Goal: Information Seeking & Learning: Learn about a topic

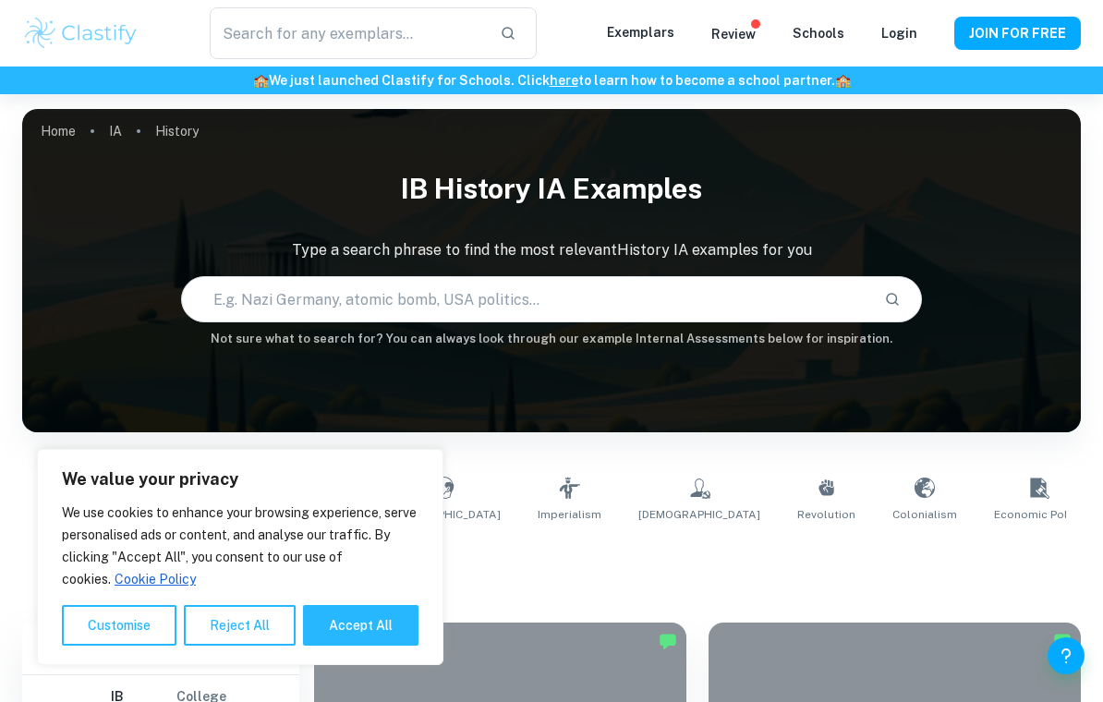
type input "History"
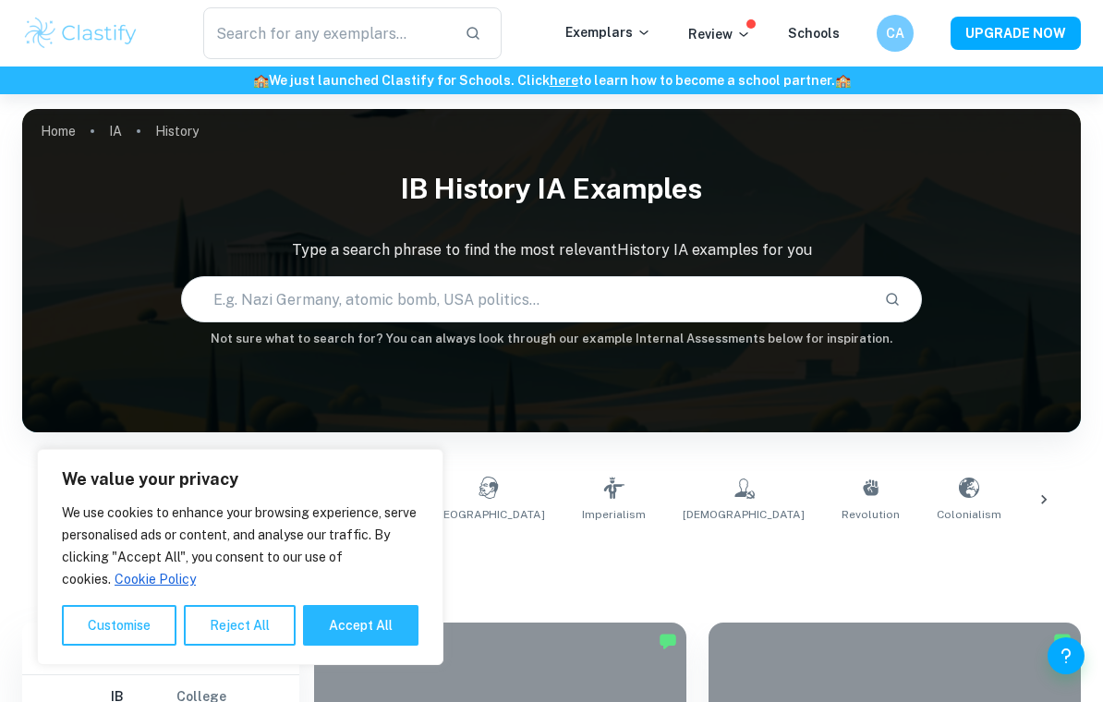
click at [336, 632] on button "Accept All" at bounding box center [361, 625] width 116 height 41
checkbox input "true"
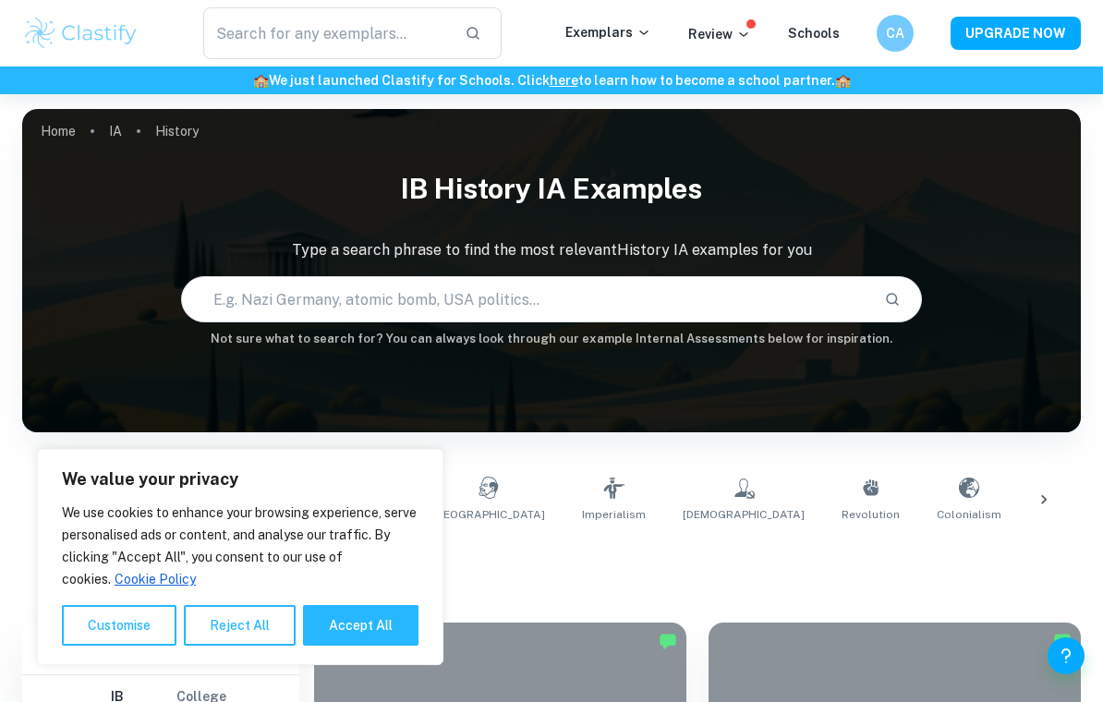
checkbox input "true"
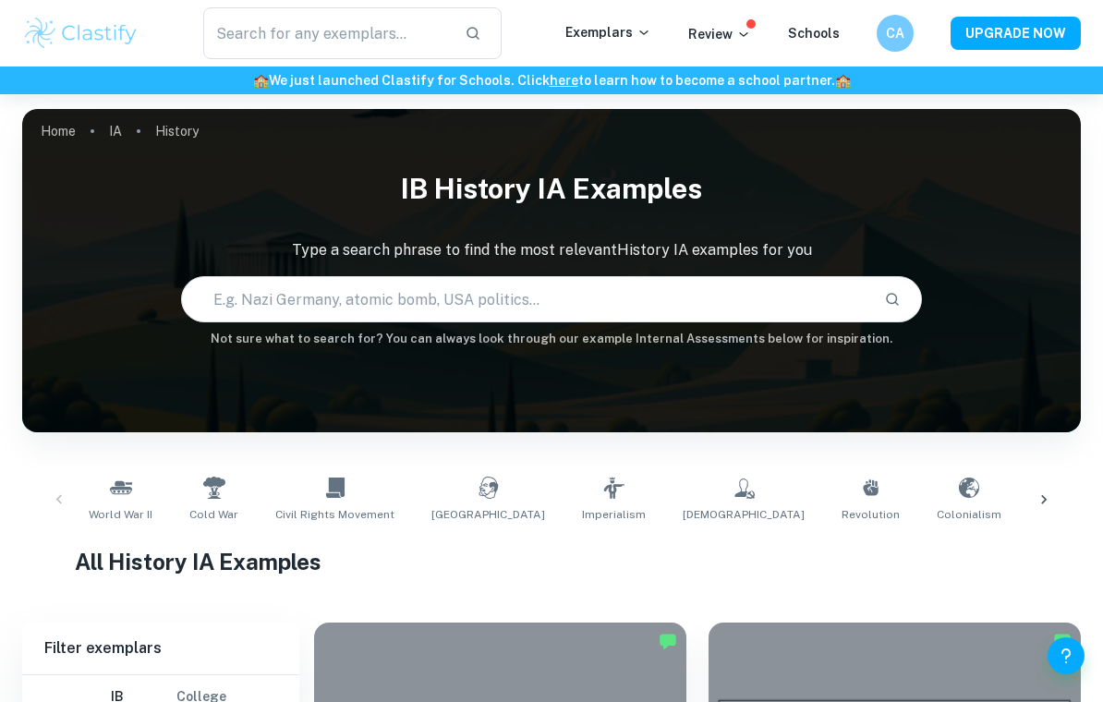
click at [251, 46] on input "text" at bounding box center [326, 33] width 247 height 52
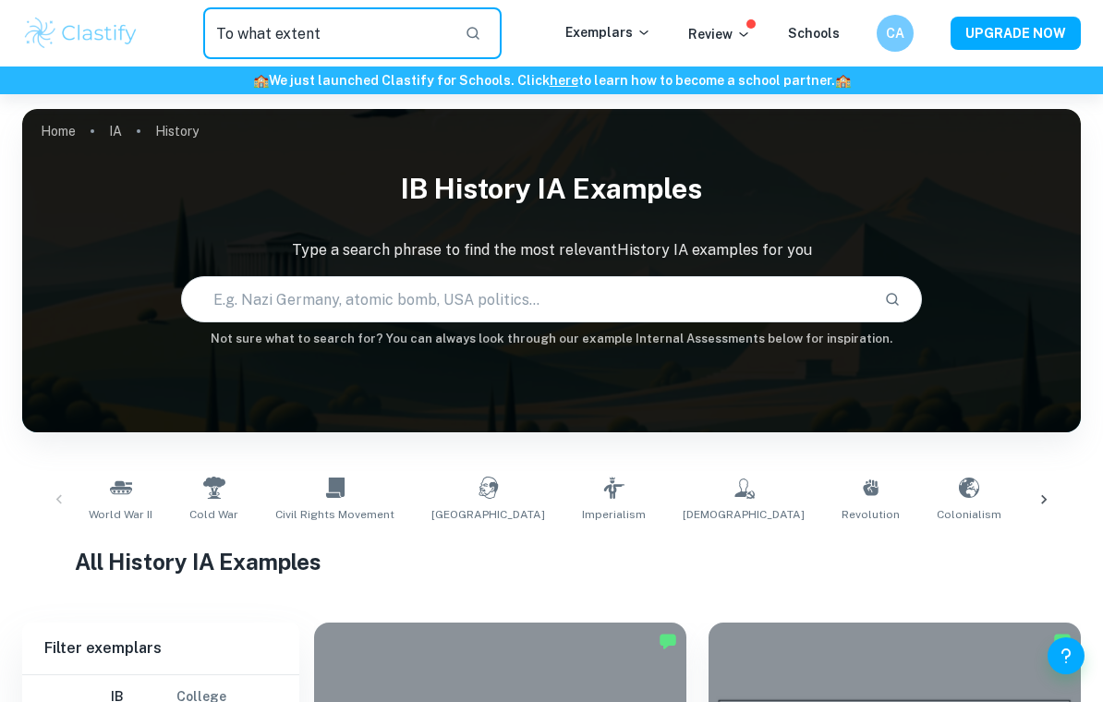
type input "To what extent"
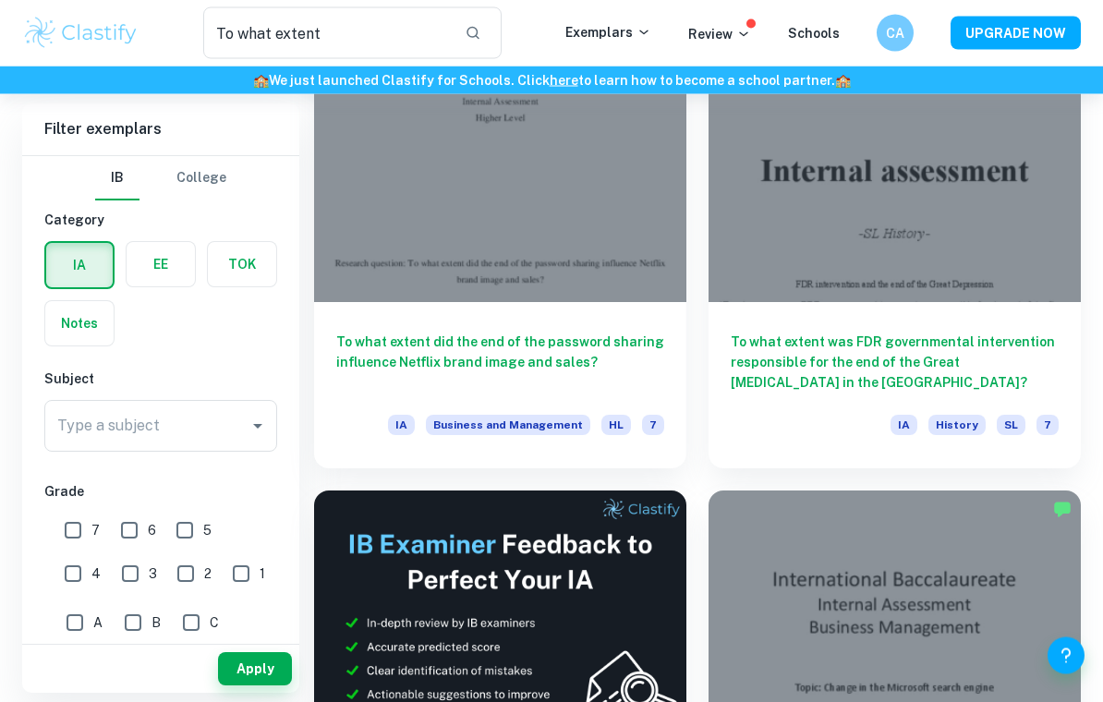
scroll to position [178, 0]
click at [29, 414] on div "IB College Category IA EE TOK Notes Subject Type a subject Type a subject Grade…" at bounding box center [160, 693] width 277 height 1075
click at [86, 427] on div "Type a subject Type a subject" at bounding box center [160, 426] width 233 height 52
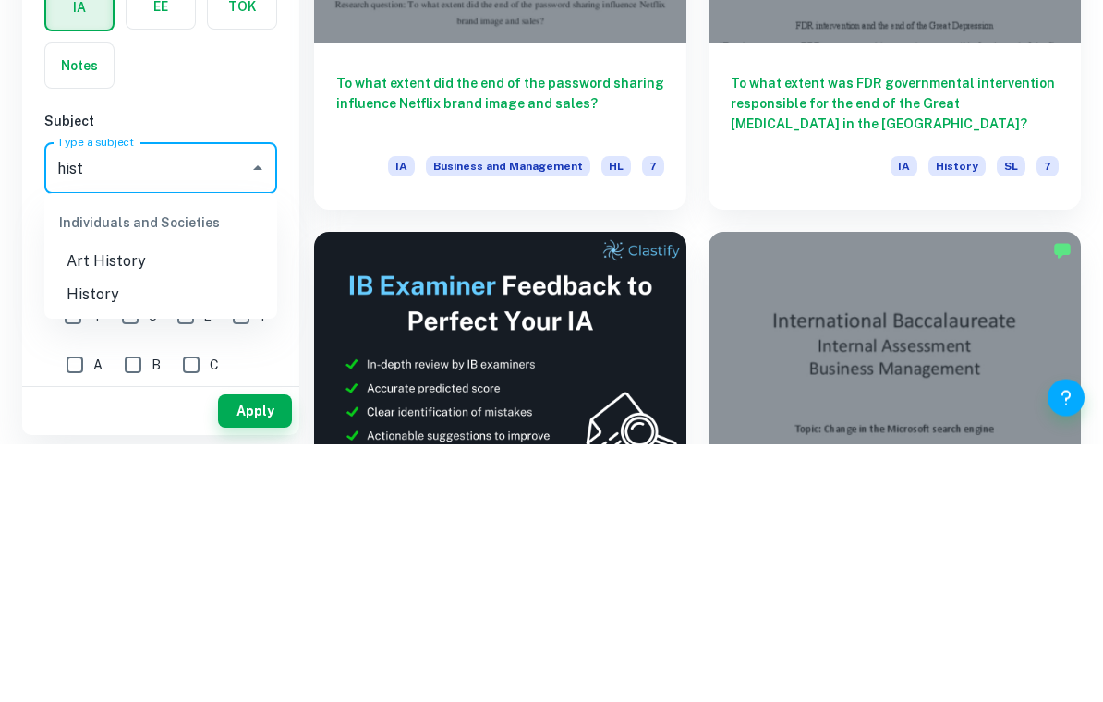
click at [67, 537] on li "History" at bounding box center [160, 553] width 233 height 33
type input "History"
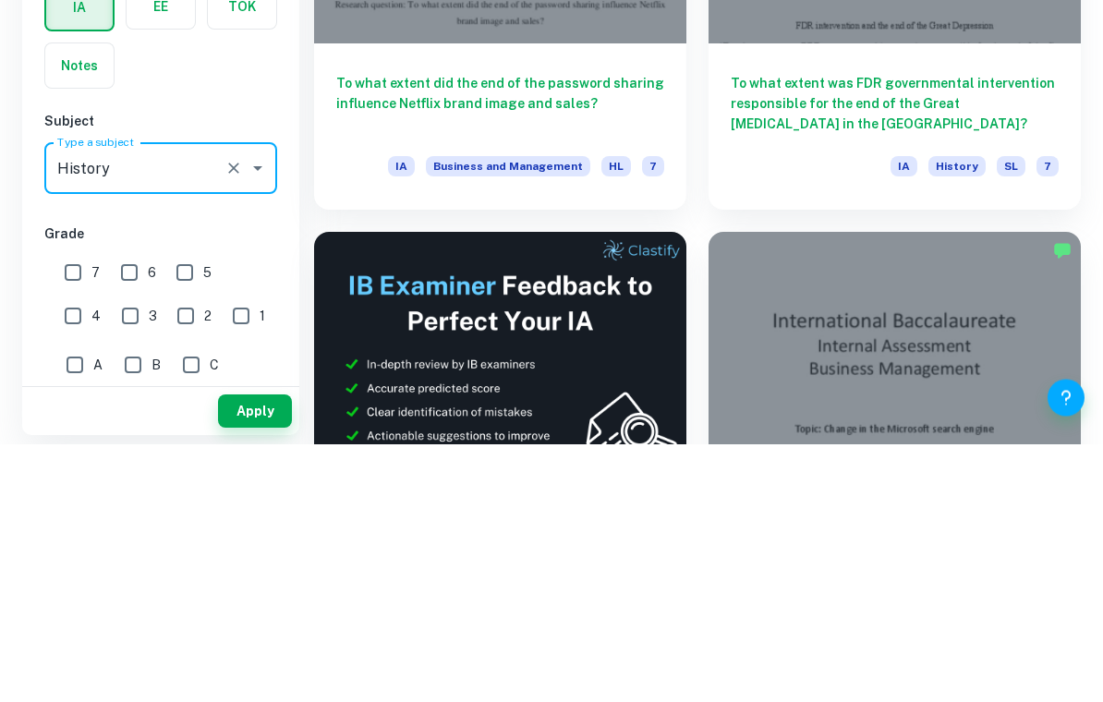
scroll to position [437, 0]
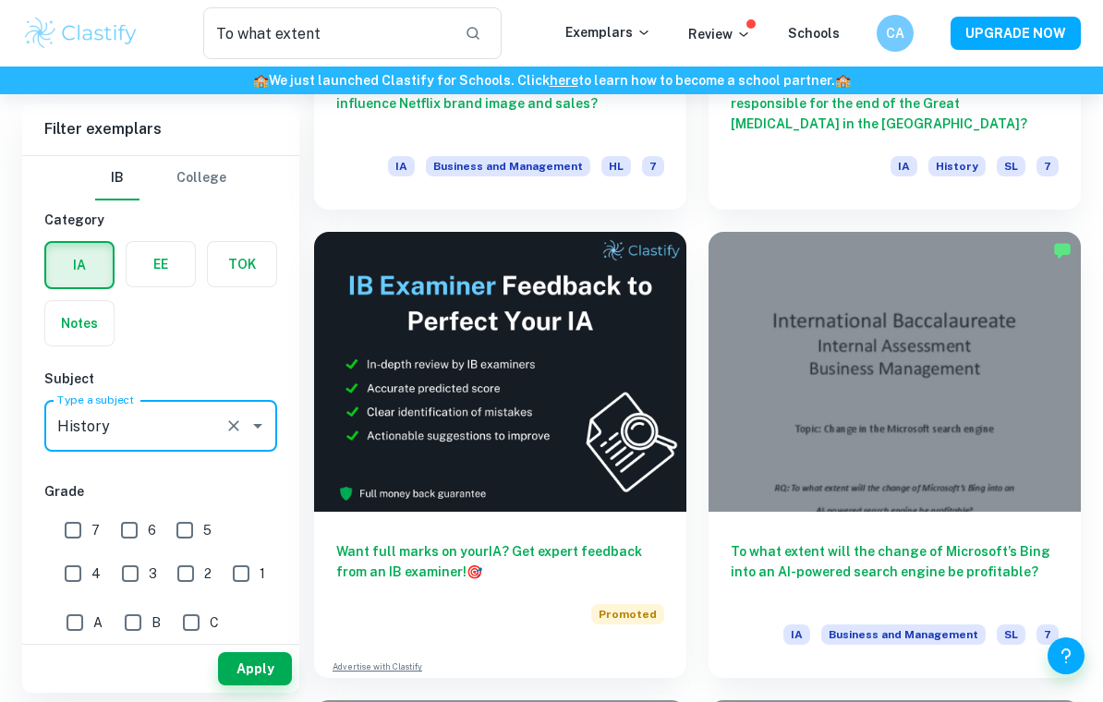
click at [219, 684] on button "Apply" at bounding box center [255, 668] width 74 height 33
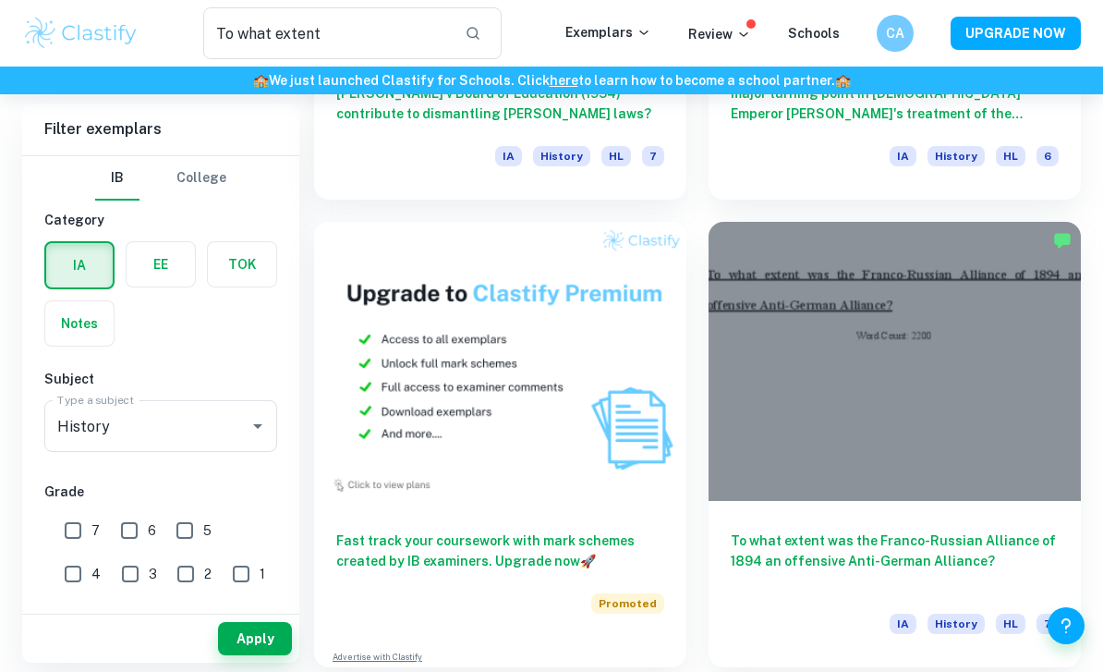
scroll to position [5137, 0]
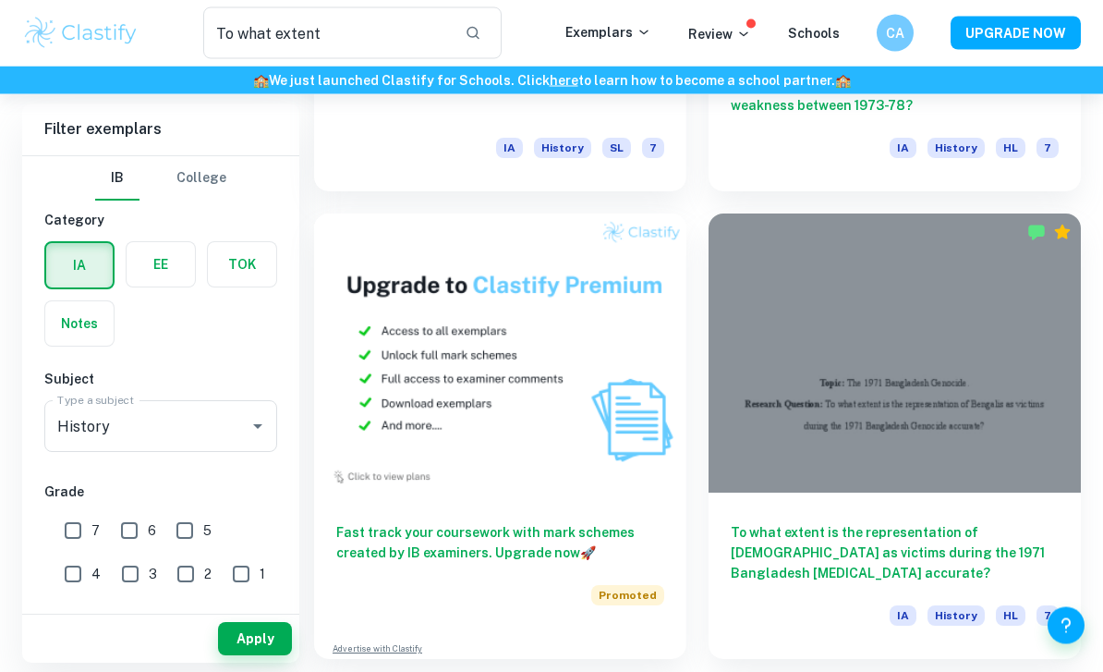
scroll to position [5137, 0]
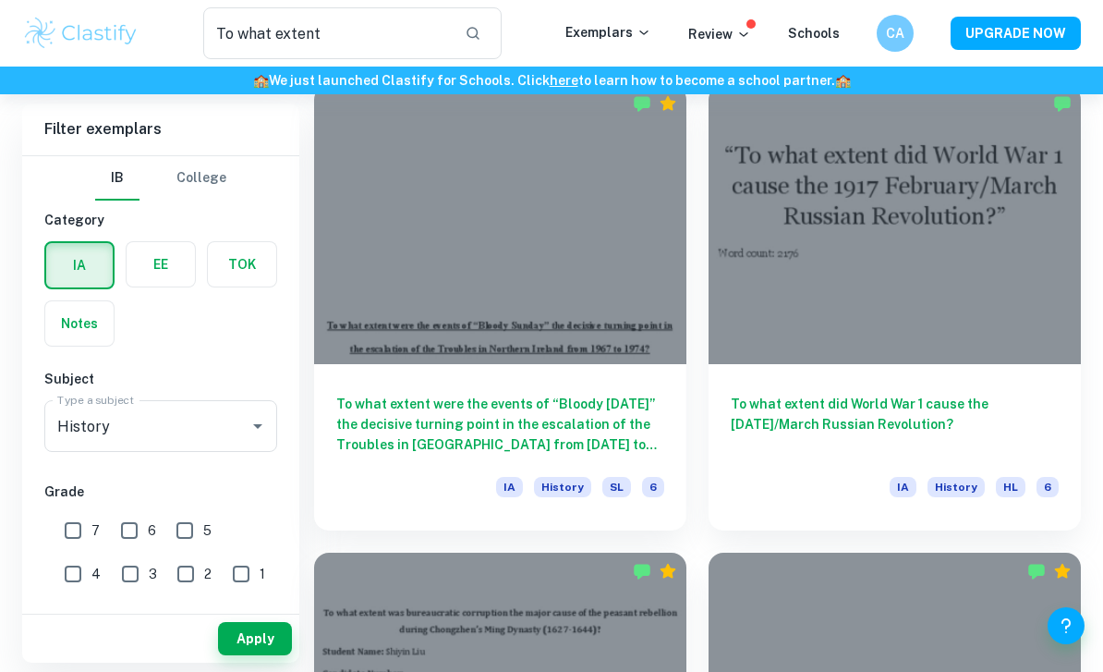
scroll to position [3330, 0]
